Goal: Use online tool/utility: Utilize a website feature to perform a specific function

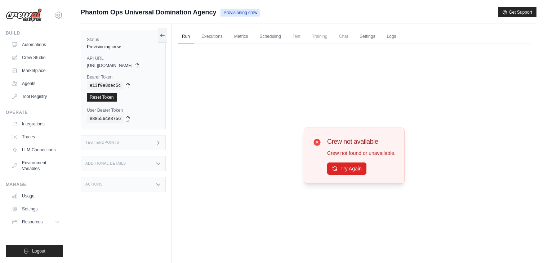
click at [211, 35] on link "Executions" at bounding box center [212, 36] width 30 height 15
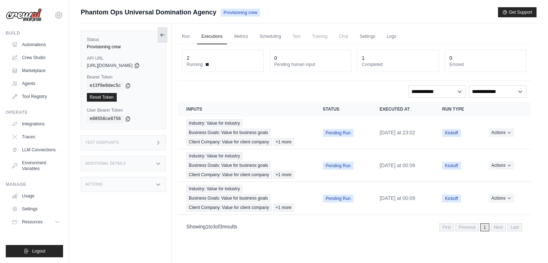
click at [164, 31] on button at bounding box center [162, 34] width 9 height 15
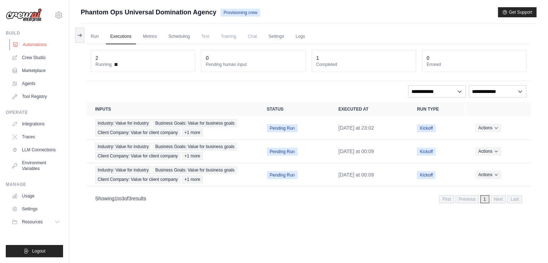
click at [42, 47] on link "Automations" at bounding box center [36, 45] width 54 height 12
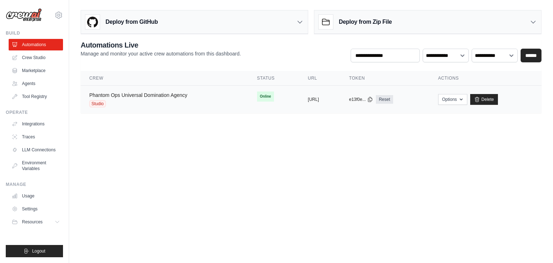
click at [150, 93] on link "Phantom Ops Universal Domination Agency" at bounding box center [138, 95] width 98 height 6
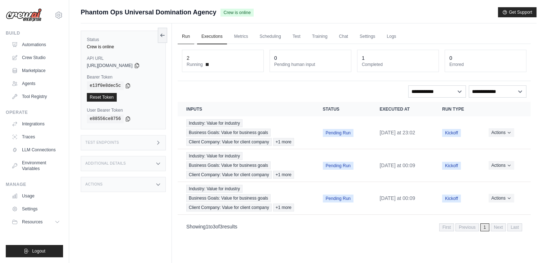
click at [184, 41] on link "Run" at bounding box center [186, 36] width 17 height 15
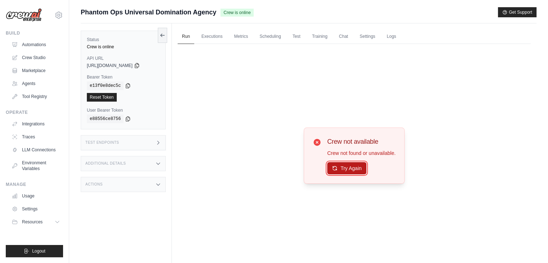
click at [353, 167] on button "Try Again" at bounding box center [346, 168] width 39 height 12
click at [327, 35] on link "Training" at bounding box center [320, 36] width 24 height 15
